Goal: Book appointment/travel/reservation

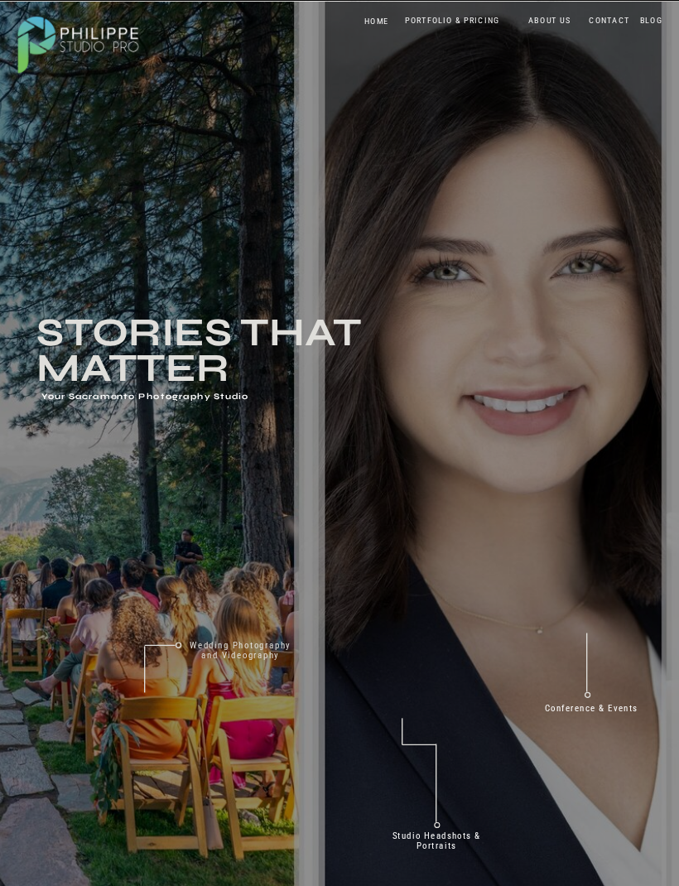
click at [377, 19] on nav "HOME" at bounding box center [377, 21] width 48 height 11
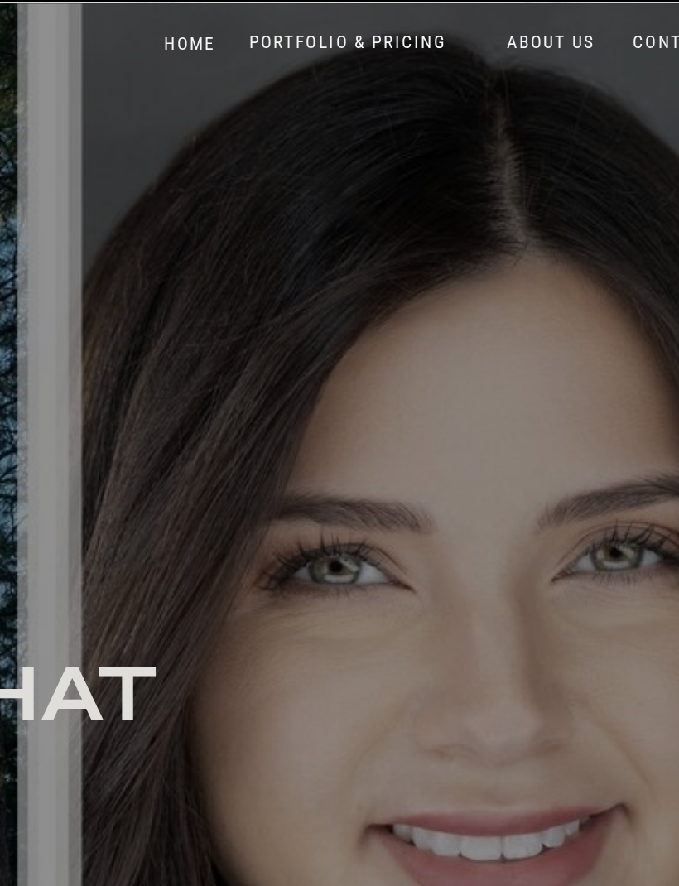
click at [401, 26] on nav "PORTFOLIO & PRICING" at bounding box center [453, 20] width 104 height 11
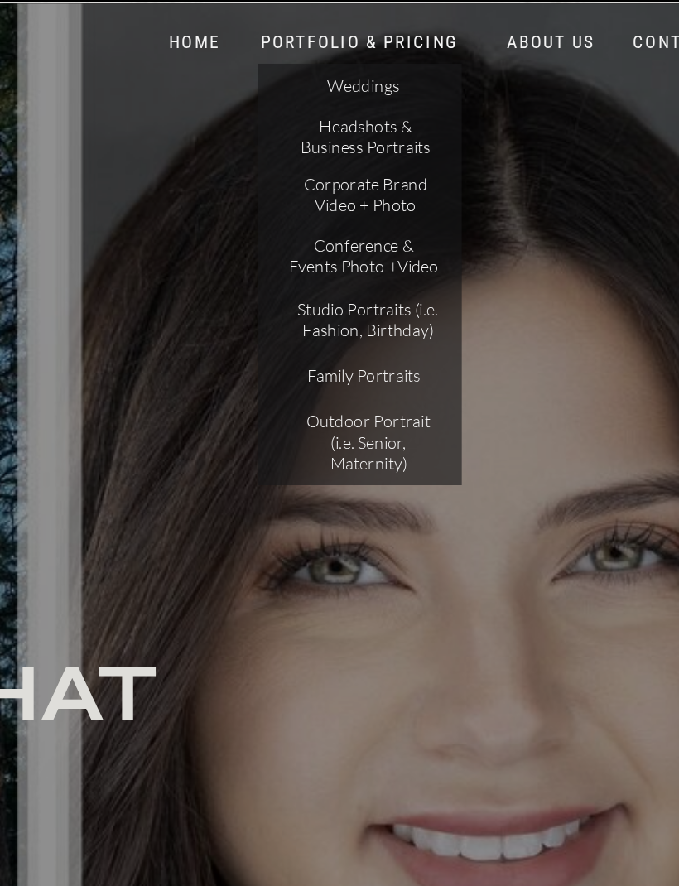
click at [425, 180] on p "Family Portraits" at bounding box center [460, 181] width 71 height 13
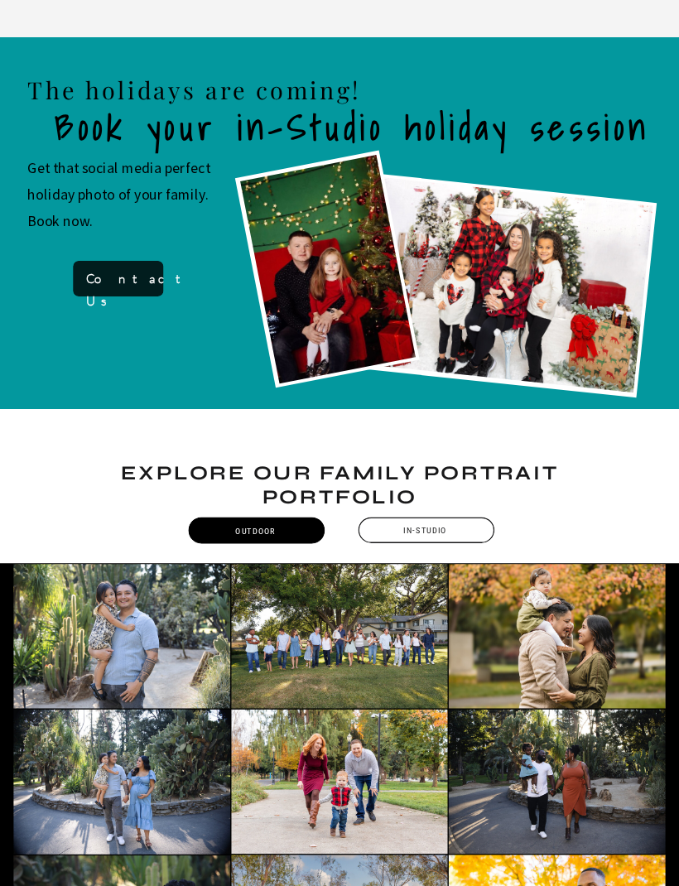
scroll to position [625, 0]
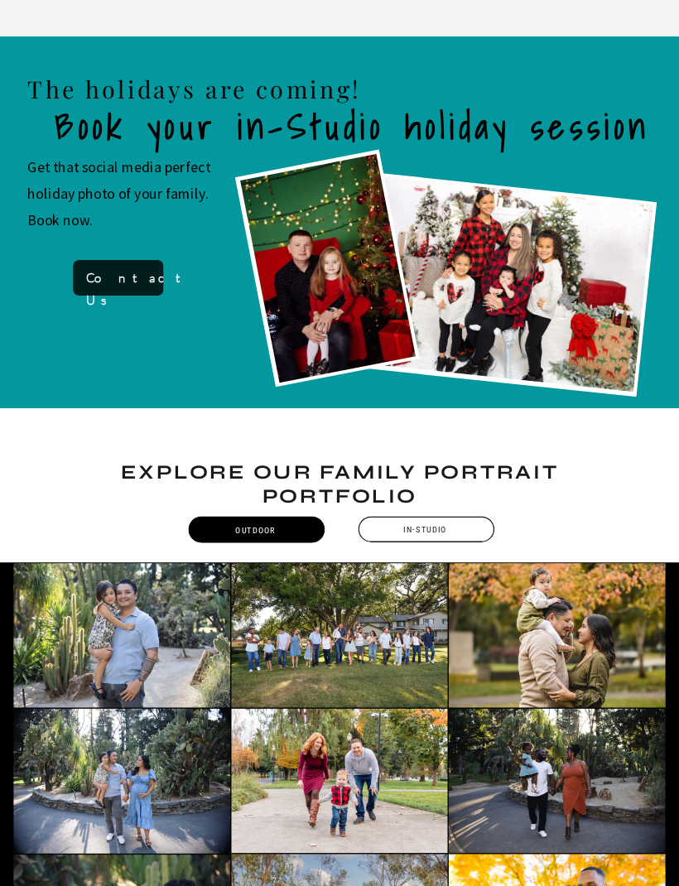
click at [418, 533] on div "In-Studio" at bounding box center [425, 531] width 138 height 26
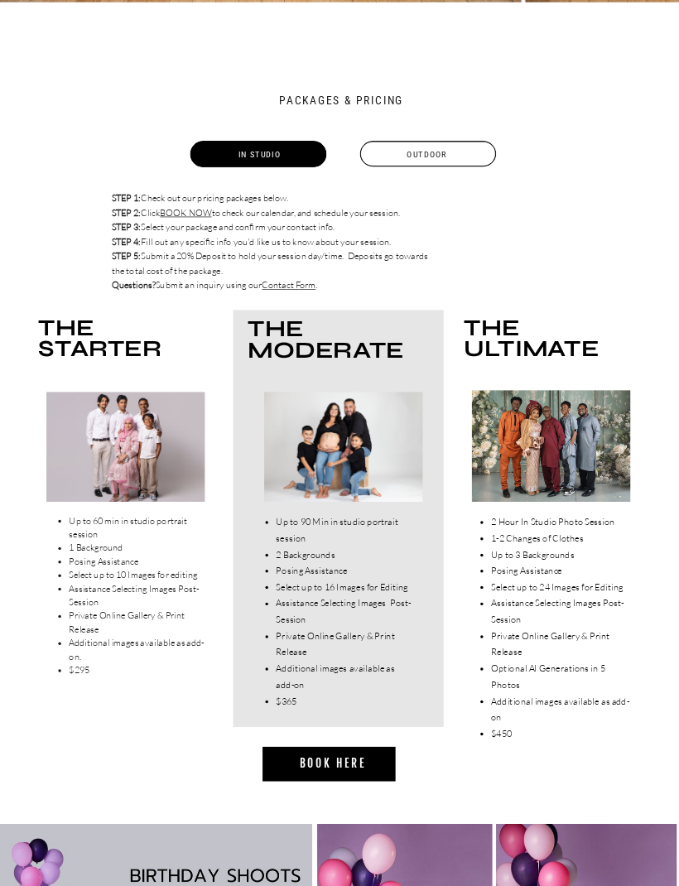
scroll to position [2554, 0]
click at [127, 456] on div at bounding box center [125, 447] width 158 height 110
click at [120, 533] on li "Up to 60 min in studio portrait session" at bounding box center [139, 527] width 142 height 27
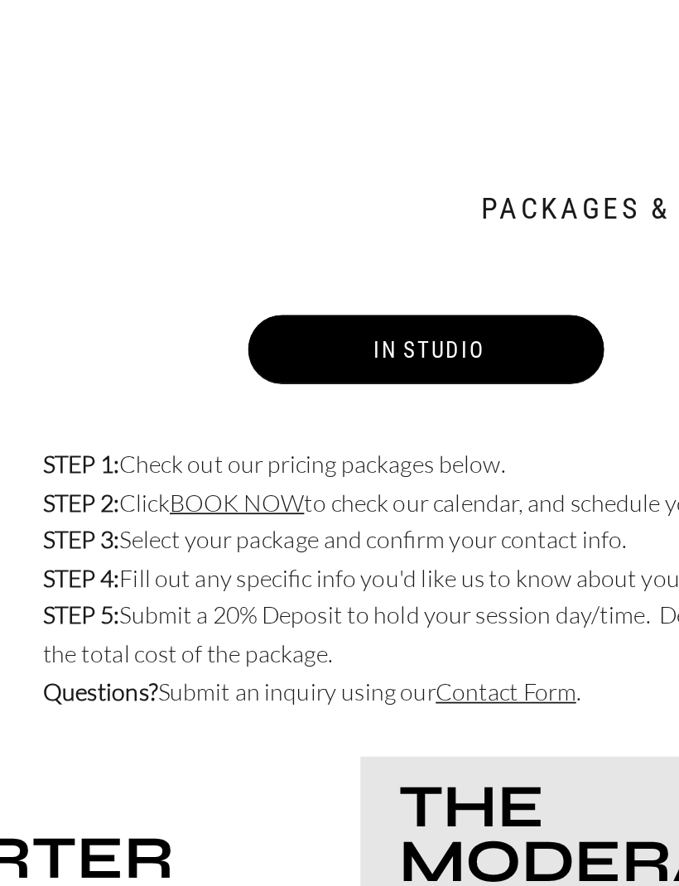
scroll to position [2574, 0]
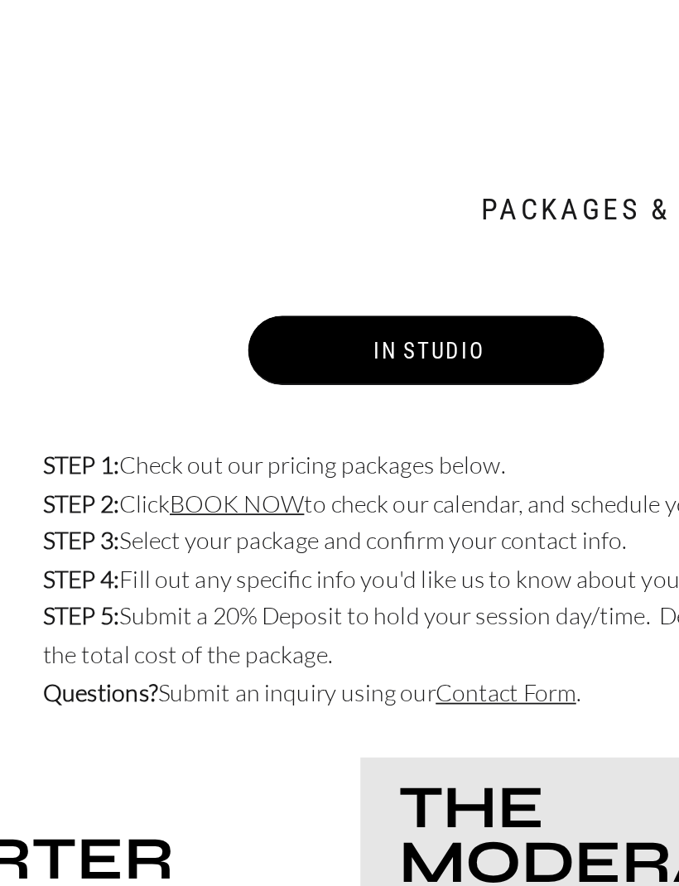
click at [160, 192] on link "BOOK NOW" at bounding box center [185, 193] width 51 height 12
